Goal: Use online tool/utility: Use online tool/utility

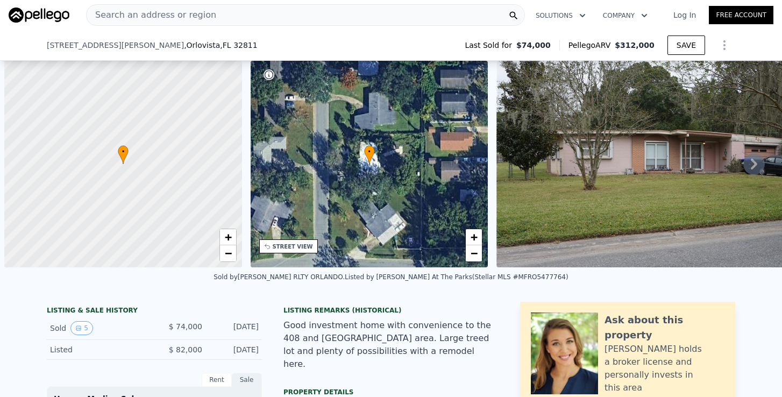
select select "30"
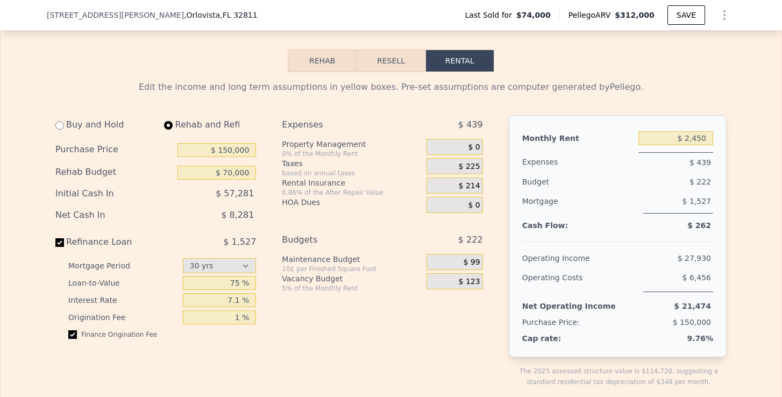
click at [398, 50] on button "Resell" at bounding box center [391, 60] width 68 height 23
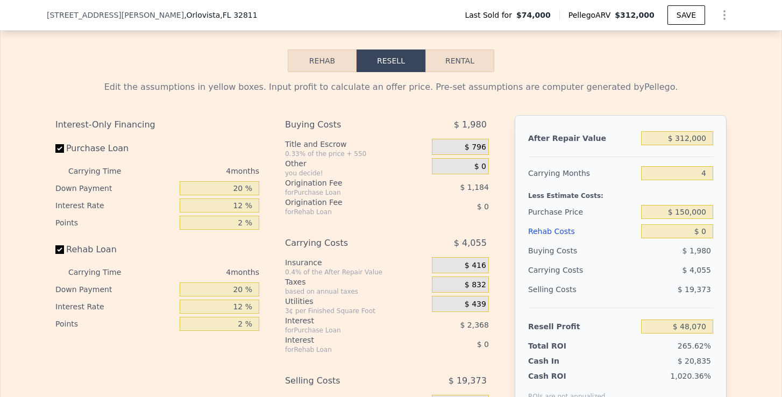
type input "$ 312,000"
type input "$ 0"
type input "$ 212,592"
click at [691, 131] on input "$ 312,000" at bounding box center [677, 138] width 72 height 14
drag, startPoint x: 693, startPoint y: 125, endPoint x: 675, endPoint y: 125, distance: 18.3
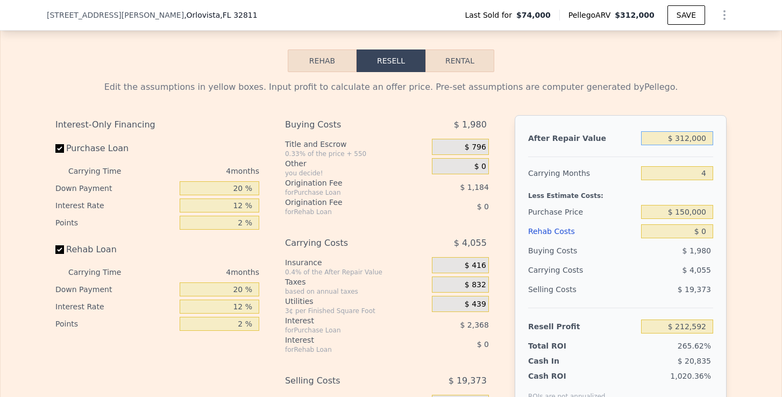
click at [675, 131] on input "$ 312,000" at bounding box center [677, 138] width 72 height 14
type input "$ 7,312,000"
type input "$ 6,780,949"
type input "$ 712,000"
type input "$ 587,927"
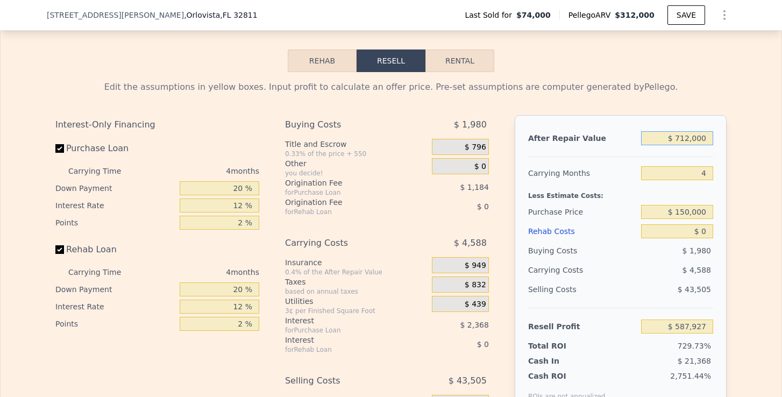
type input "$ 72,000"
type input "-$ 12,609"
type input "$ 7,000"
type input "-$ 73,600"
type input "$ 000"
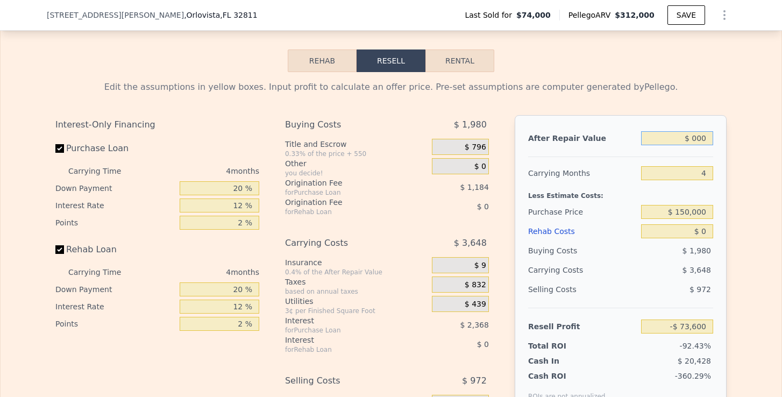
type input "-$ 80,169"
type input "$ 2,000"
type input "-$ 78,293"
type input "$ 280,000"
type input "$ 182,566"
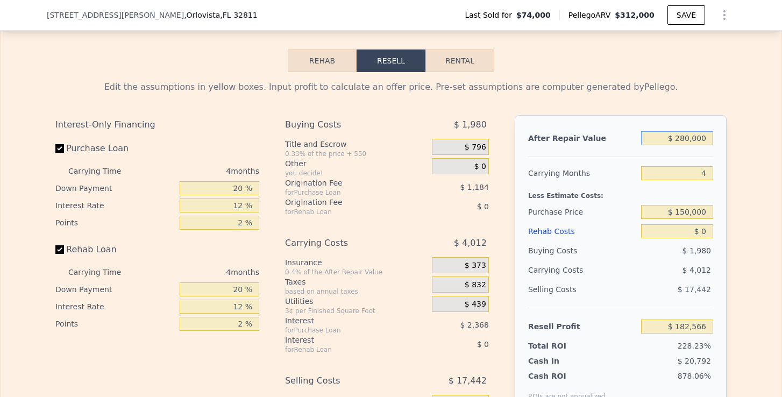
type input "$ 280,000"
click at [708, 169] on div "4" at bounding box center [677, 173] width 72 height 19
click at [708, 166] on input "4" at bounding box center [677, 173] width 72 height 14
type input "6"
type input "$ 180,559"
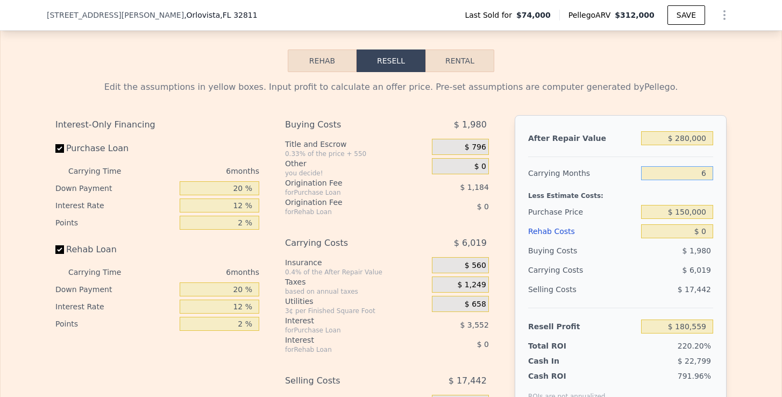
type input "6"
click at [684, 205] on input "$ 150,000" at bounding box center [677, 212] width 72 height 14
type input "$ 140,000"
type input "$ 110,115"
drag, startPoint x: 703, startPoint y: 218, endPoint x: 713, endPoint y: 218, distance: 10.8
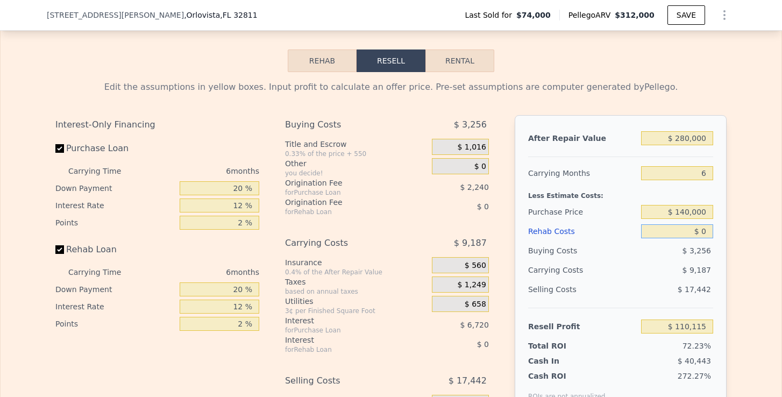
click at [713, 224] on input "$ 0" at bounding box center [677, 231] width 72 height 14
type input "$ 7"
type input "$ 110,108"
type input "$ 75"
type input "$ 110,033"
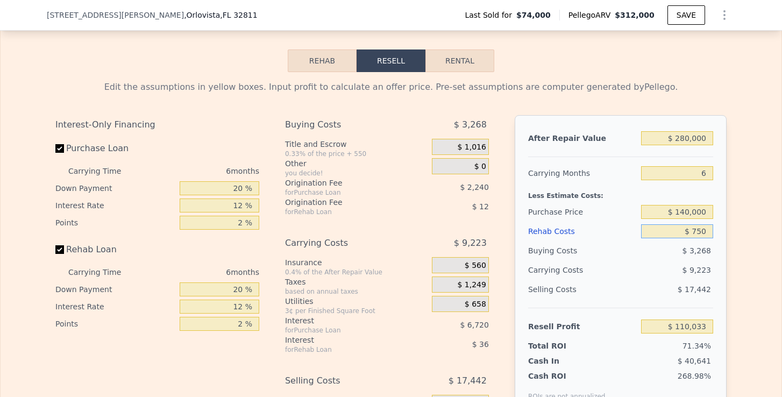
type input "$ 7,500"
type input "$ 109,317"
type input "$ 75,000"
type input "$ 30,315"
click at [746, 228] on div "Edit the assumptions in yellow boxes. Input profit to calculate an offer price.…" at bounding box center [391, 272] width 781 height 400
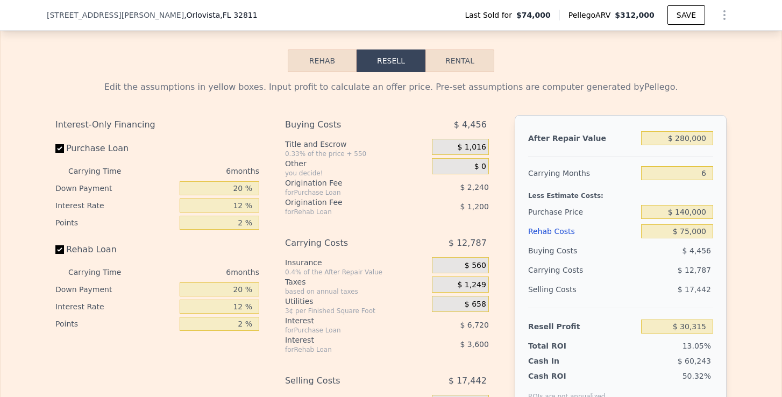
click at [666, 308] on div "Resell Profit $ 30,315" at bounding box center [620, 322] width 185 height 29
drag, startPoint x: 670, startPoint y: 311, endPoint x: 713, endPoint y: 311, distance: 43.0
click at [713, 320] on input "$ 30,315" at bounding box center [677, 327] width 72 height 14
click at [470, 49] on button "Rental" at bounding box center [460, 60] width 69 height 23
select select "30"
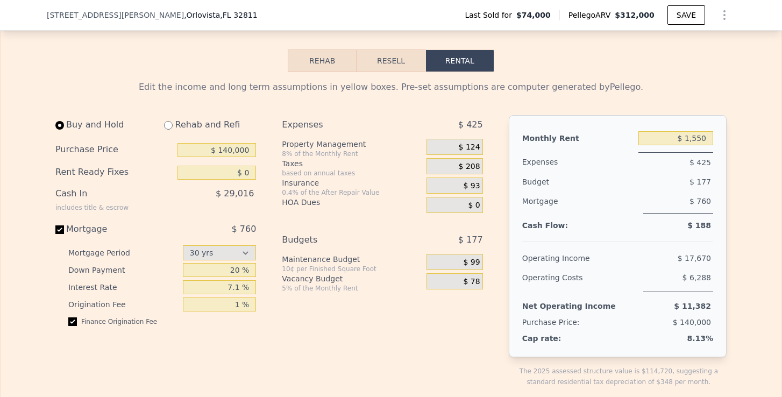
click at [165, 121] on input "radio" at bounding box center [168, 125] width 9 height 9
radio input "true"
select select "30"
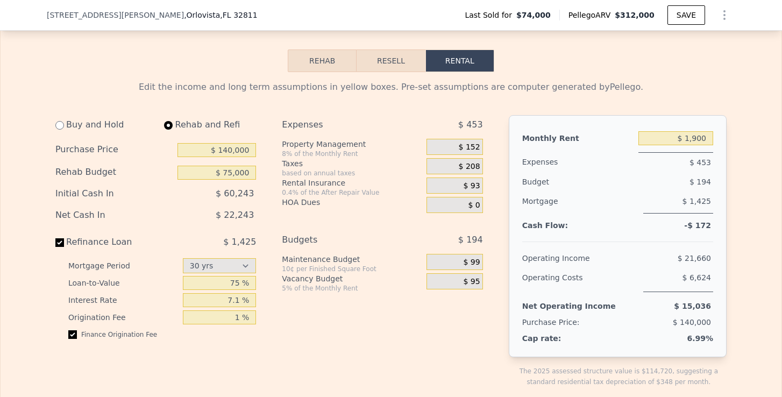
type input "$ 75,000"
drag, startPoint x: 227, startPoint y: 204, endPoint x: 258, endPoint y: 204, distance: 31.2
click at [258, 204] on div "Buy and Hold Rehab and Refi Purchase Price $ 140,000 Rehab Budget $ 75,000 Init…" at bounding box center [159, 259] width 209 height 289
drag, startPoint x: 688, startPoint y: 124, endPoint x: 728, endPoint y: 125, distance: 40.4
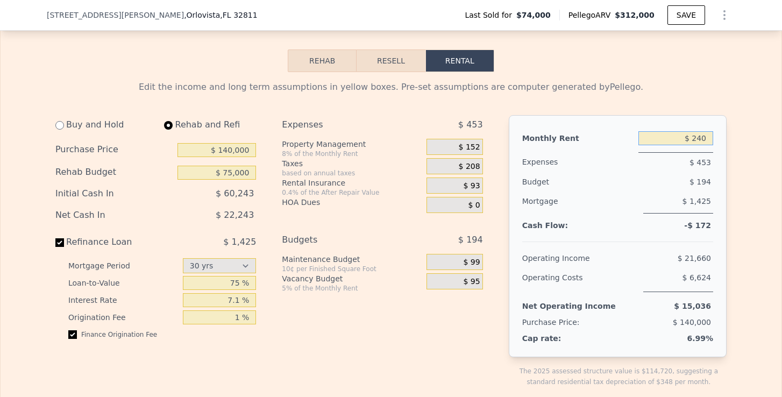
type input "$ 2,400"
drag, startPoint x: 697, startPoint y: 160, endPoint x: 632, endPoint y: 147, distance: 65.8
click at [697, 172] on div "$ 219" at bounding box center [657, 181] width 112 height 19
click at [479, 143] on span "$ 192" at bounding box center [470, 148] width 22 height 10
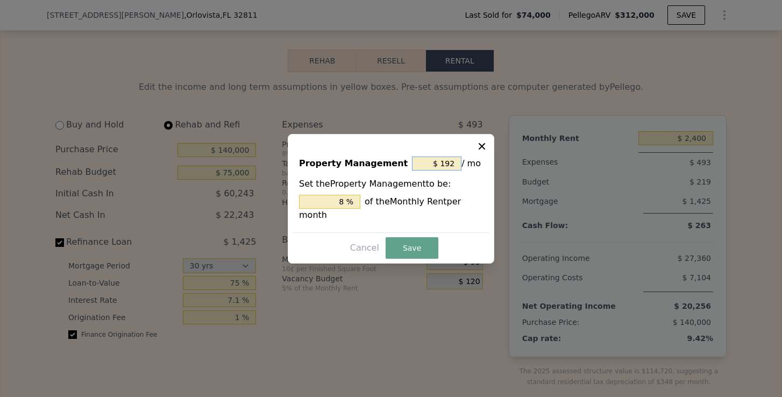
click at [448, 161] on input "$ 192" at bounding box center [436, 164] width 49 height 14
type input "$ 19"
type input "0.792 %"
type input "$ 1"
type input "0.042 %"
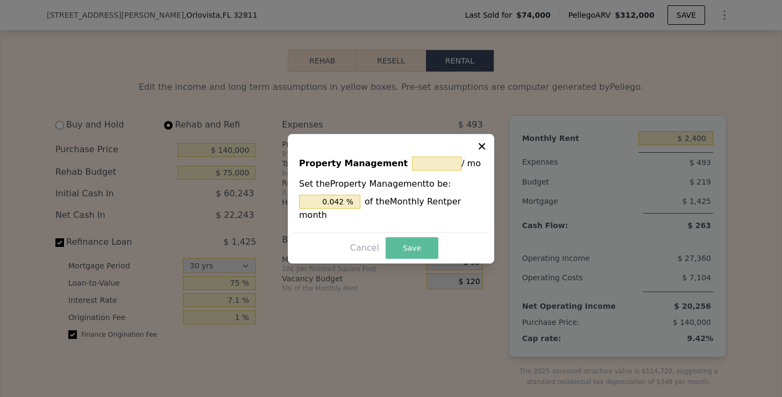
click at [416, 240] on button "Save" at bounding box center [412, 248] width 53 height 22
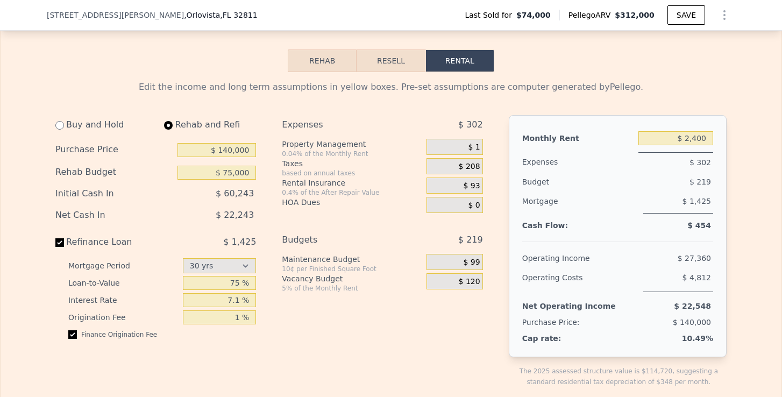
click at [476, 162] on span "$ 208" at bounding box center [470, 167] width 22 height 10
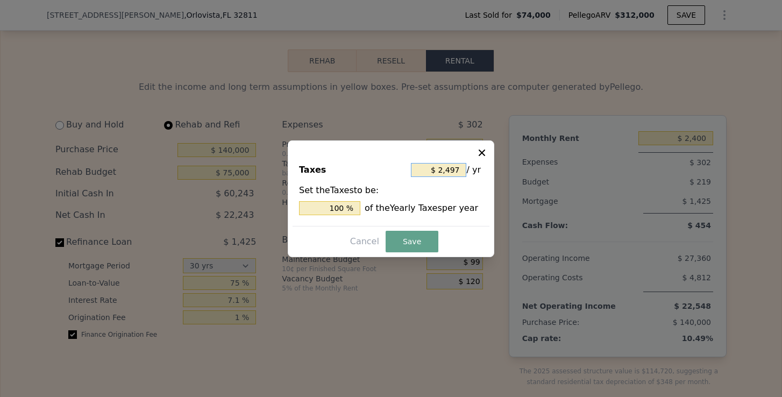
click at [453, 169] on input "$ 2,497" at bounding box center [438, 170] width 55 height 14
type input "$ 297"
type input "11.894 %"
type input "$ 2,697"
type input "108.010 %"
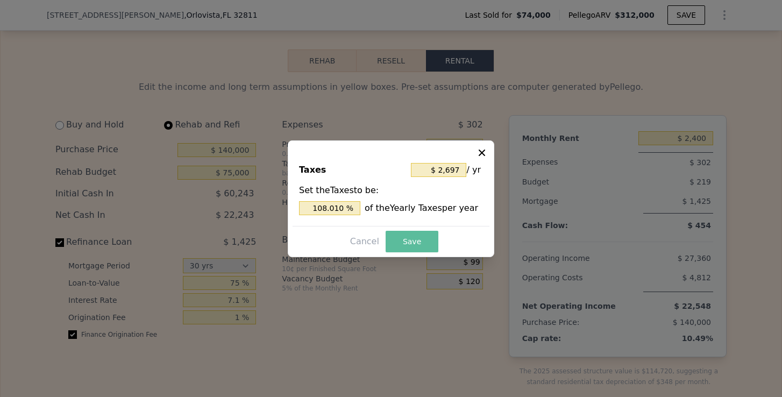
click at [428, 239] on button "Save" at bounding box center [412, 242] width 53 height 22
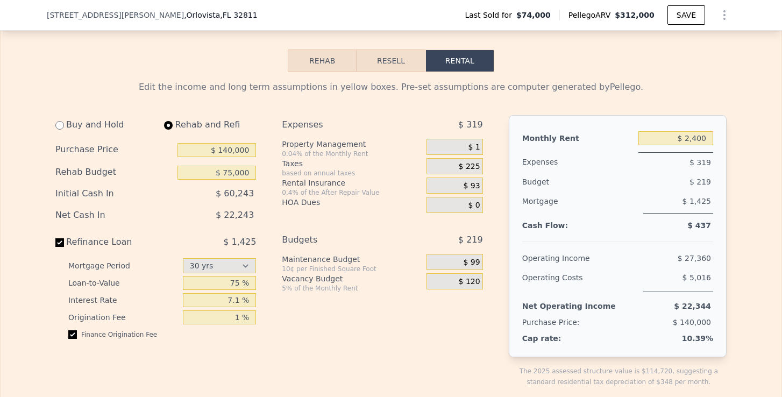
click at [477, 181] on span "$ 93" at bounding box center [472, 186] width 17 height 10
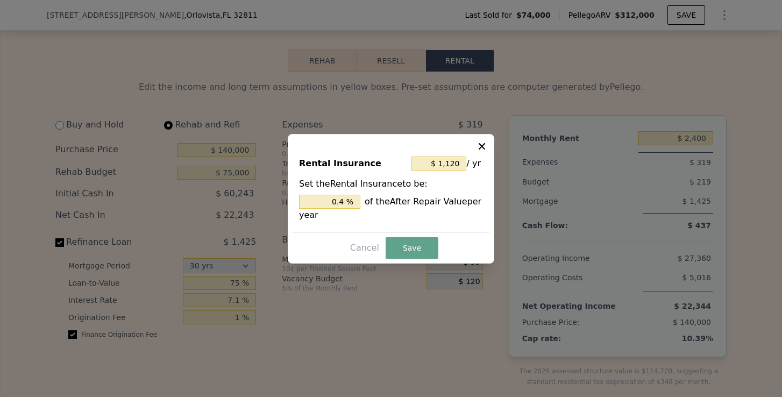
click at [477, 171] on div "$ 1,120 / yr" at bounding box center [447, 163] width 72 height 19
drag, startPoint x: 441, startPoint y: 162, endPoint x: 465, endPoint y: 165, distance: 23.8
click at [465, 165] on input "$ 1,120" at bounding box center [438, 164] width 55 height 14
type input "$ 41,120"
type input "14.686 %"
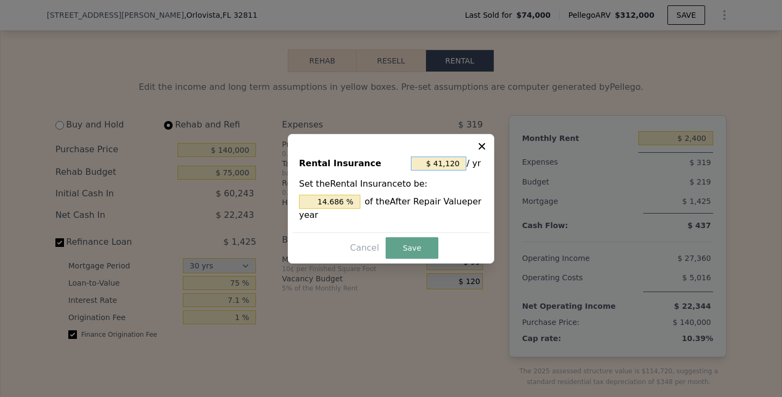
type input "$ 401,120"
type input "143.257 %"
type input "$ 4,001,120"
type input "1,428.971 %"
type input "$ 400,120"
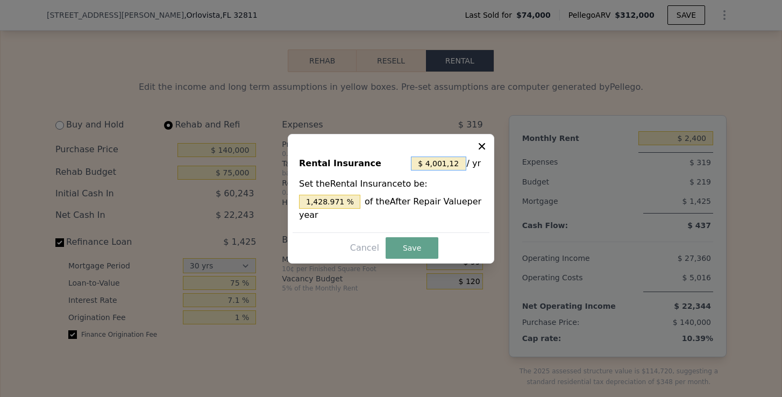
type input "142.9 %"
type input "$ 40,020"
type input "14.293 %"
type input "$ 4,000"
type input "1.429 %"
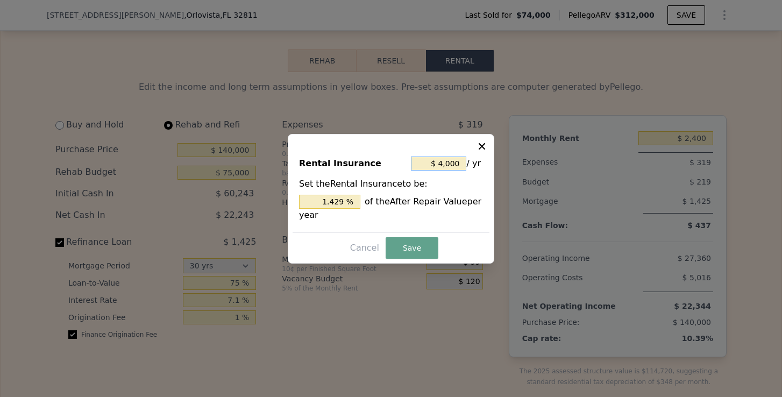
type input "$ 400"
type input "0.143 %"
type input "$ 2,400"
type input "0.857 %"
click at [411, 247] on button "Save" at bounding box center [412, 248] width 53 height 22
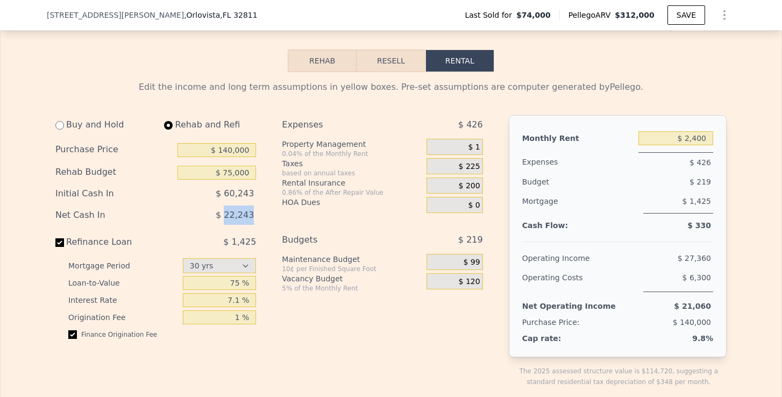
drag, startPoint x: 226, startPoint y: 201, endPoint x: 255, endPoint y: 200, distance: 28.5
click at [255, 205] on div "$ 22,243" at bounding box center [194, 214] width 123 height 19
